Goal: Navigation & Orientation: Find specific page/section

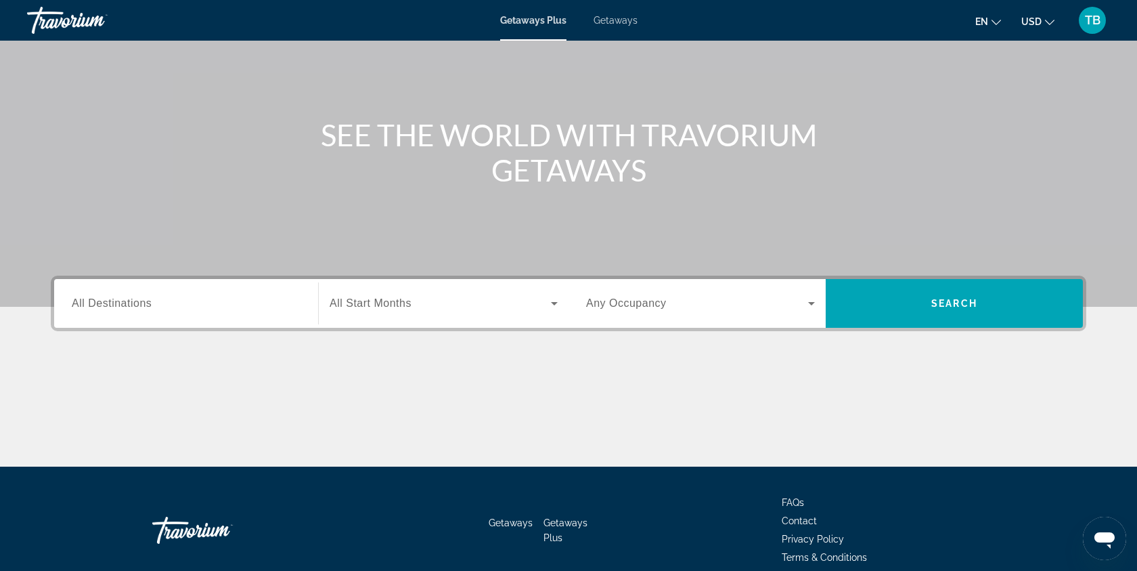
scroll to position [41, 0]
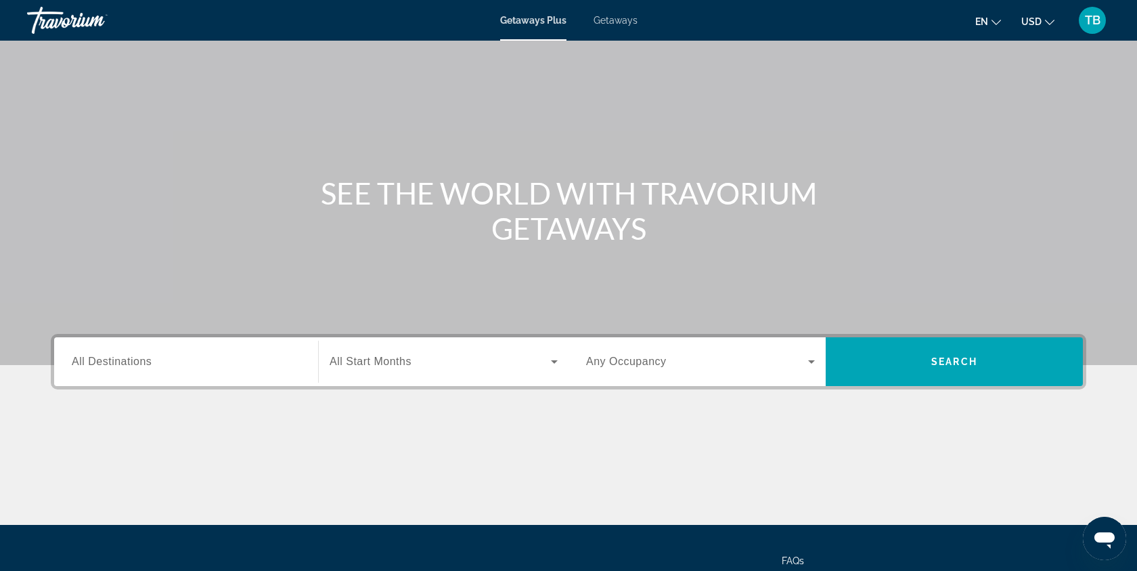
click at [230, 345] on div "Search widget" at bounding box center [186, 362] width 229 height 39
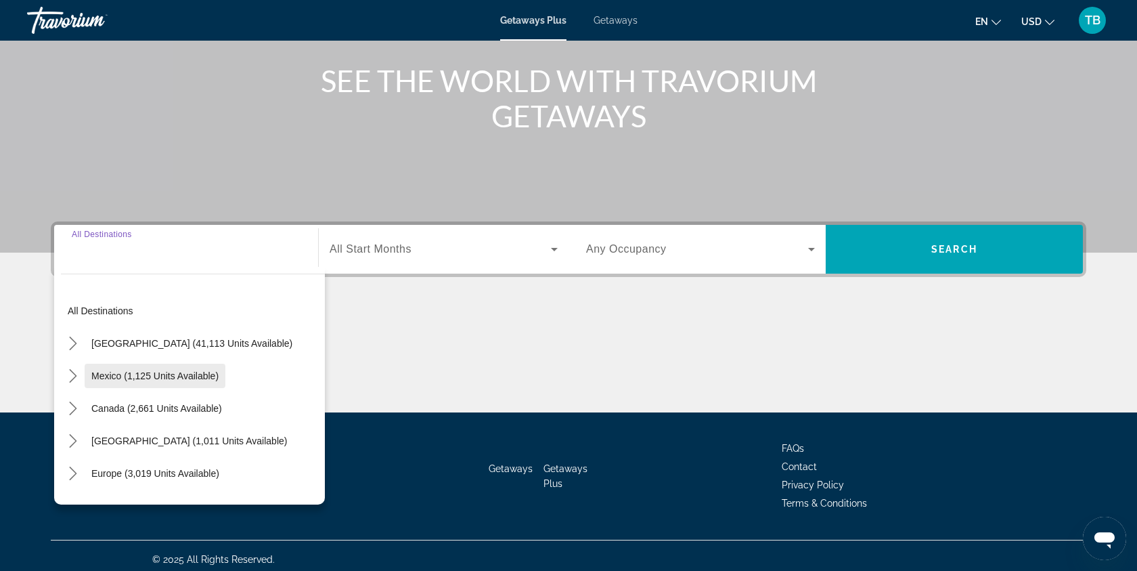
scroll to position [161, 0]
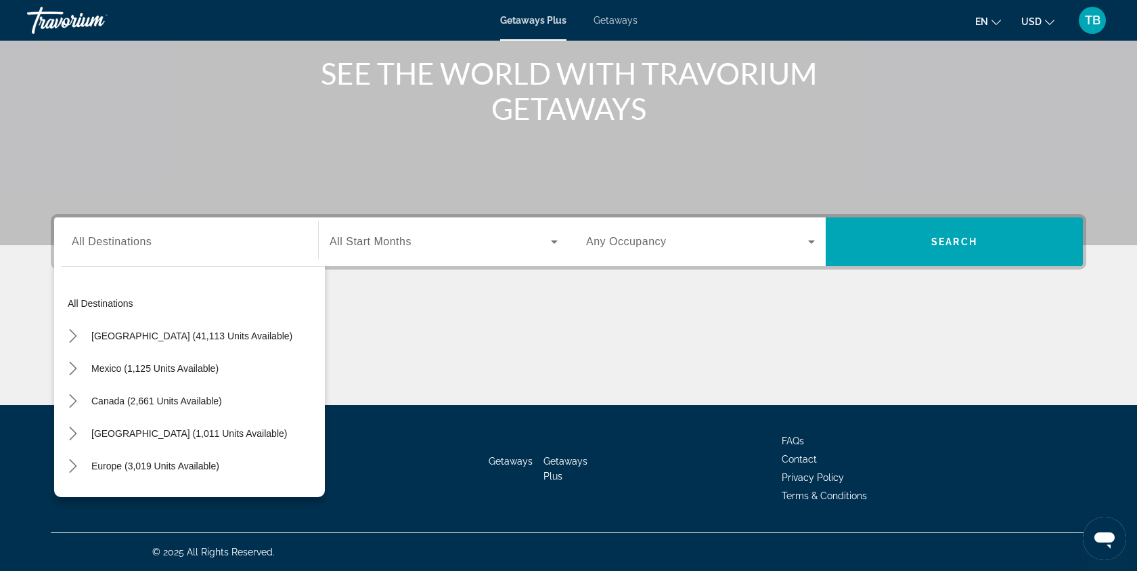
click at [216, 252] on div "Search widget" at bounding box center [186, 242] width 229 height 39
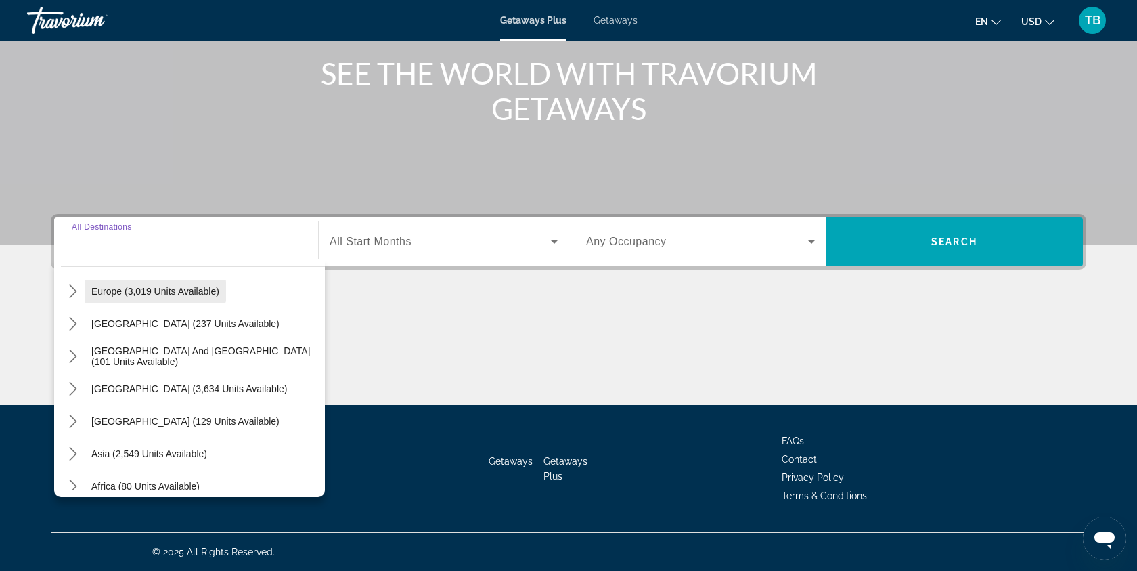
scroll to position [219, 0]
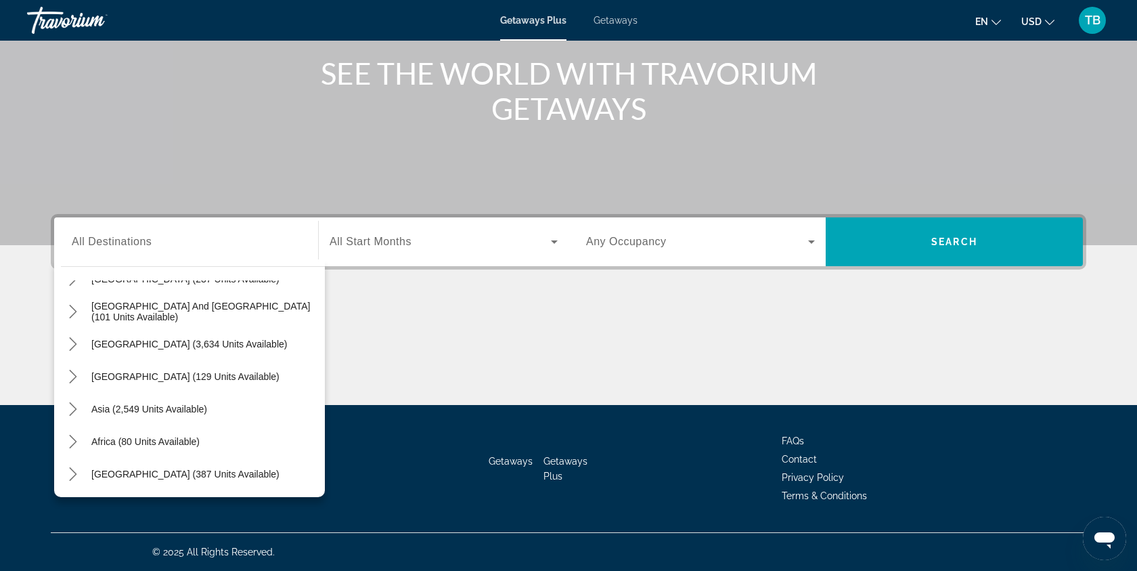
click at [294, 119] on div "SEE THE WORLD WITH TRAVORIUM GETAWAYS" at bounding box center [569, 91] width 1090 height 70
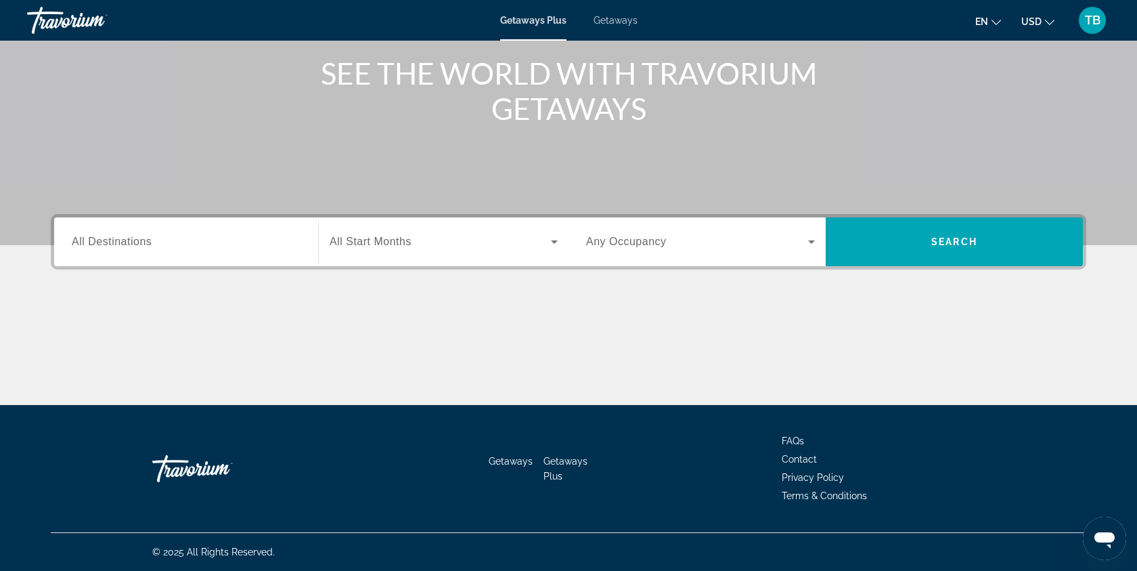
click at [623, 22] on span "Getaways" at bounding box center [616, 20] width 44 height 11
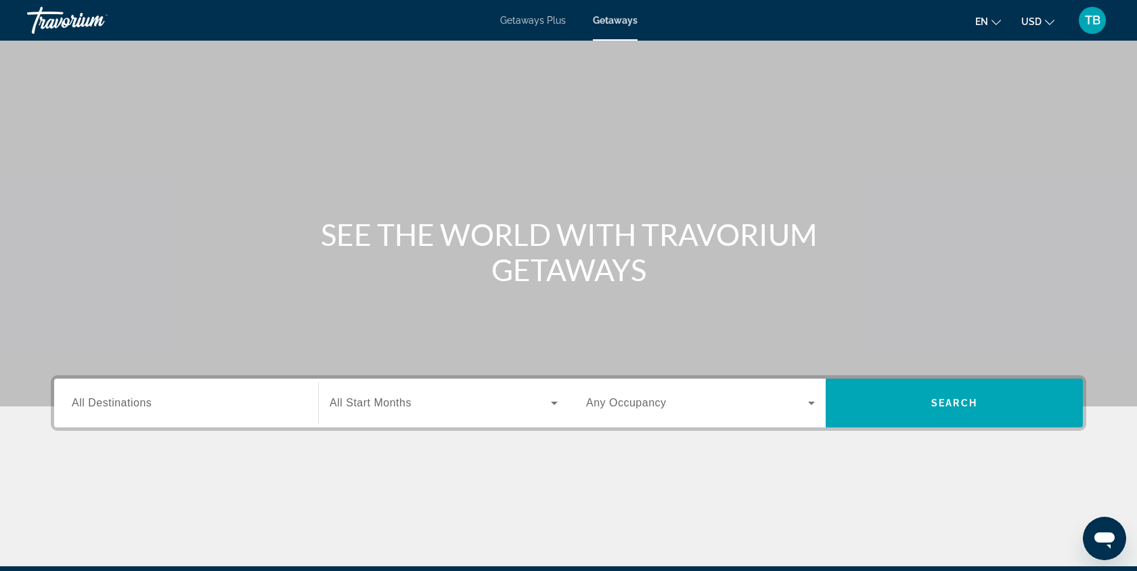
scroll to position [161, 0]
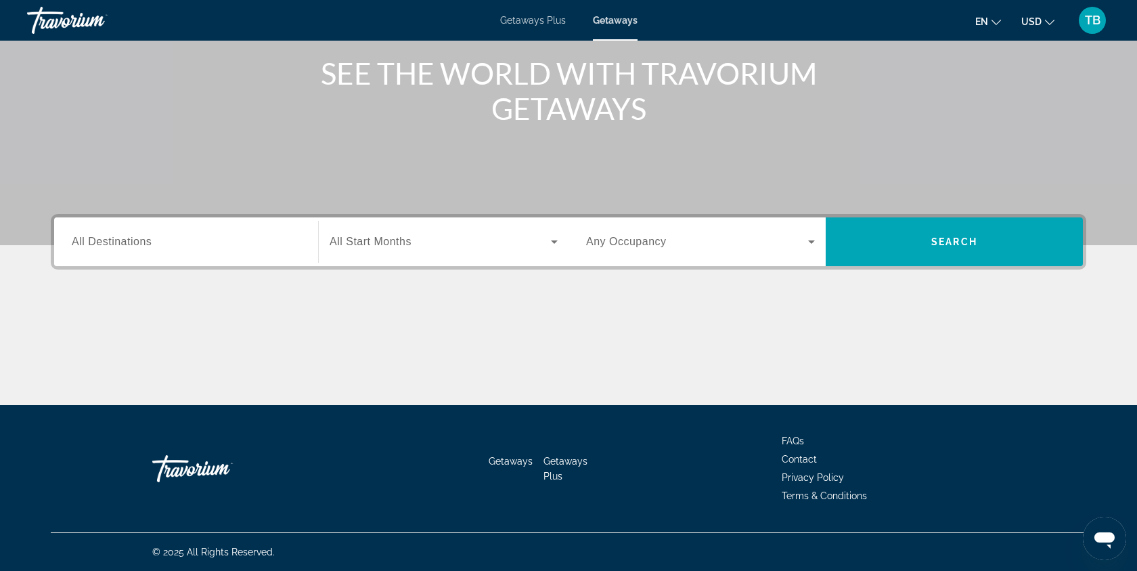
click at [229, 238] on input "Destination All Destinations" at bounding box center [186, 242] width 229 height 16
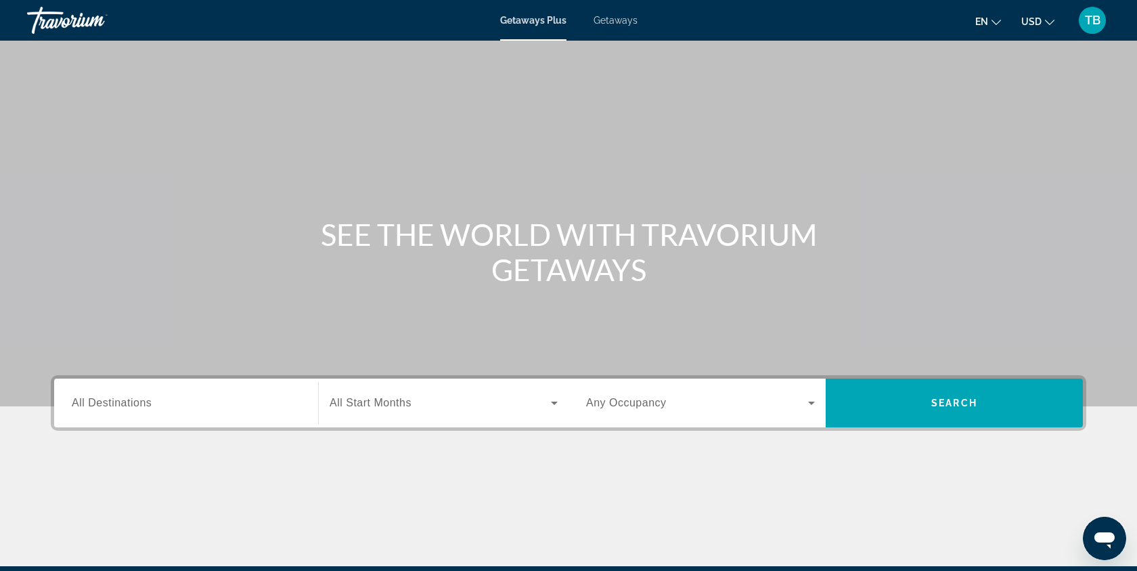
click at [47, 20] on div "Travorium" at bounding box center [94, 20] width 135 height 35
click at [66, 26] on div "Travorium" at bounding box center [94, 20] width 135 height 35
